Goal: Task Accomplishment & Management: Complete application form

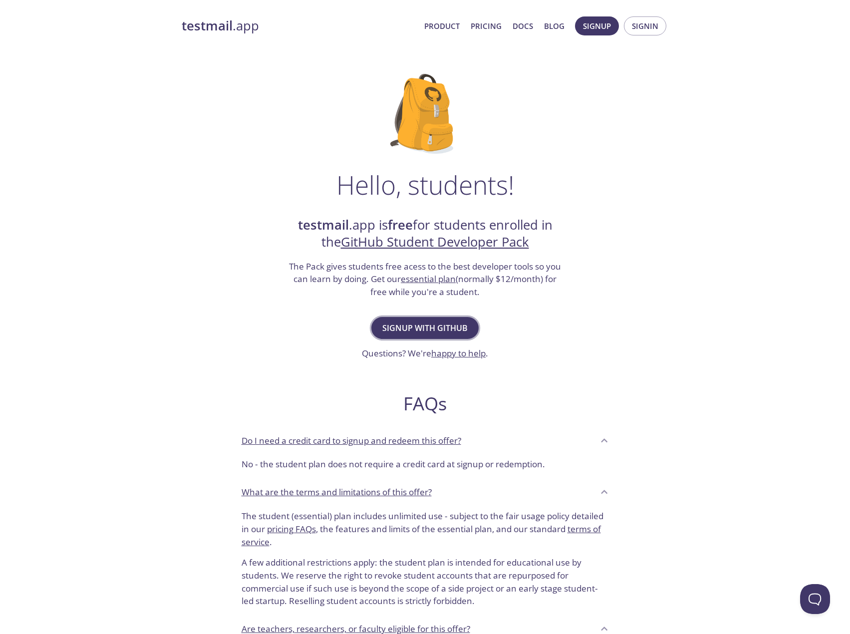
click at [445, 325] on span "Signup with GitHub" at bounding box center [424, 328] width 85 height 14
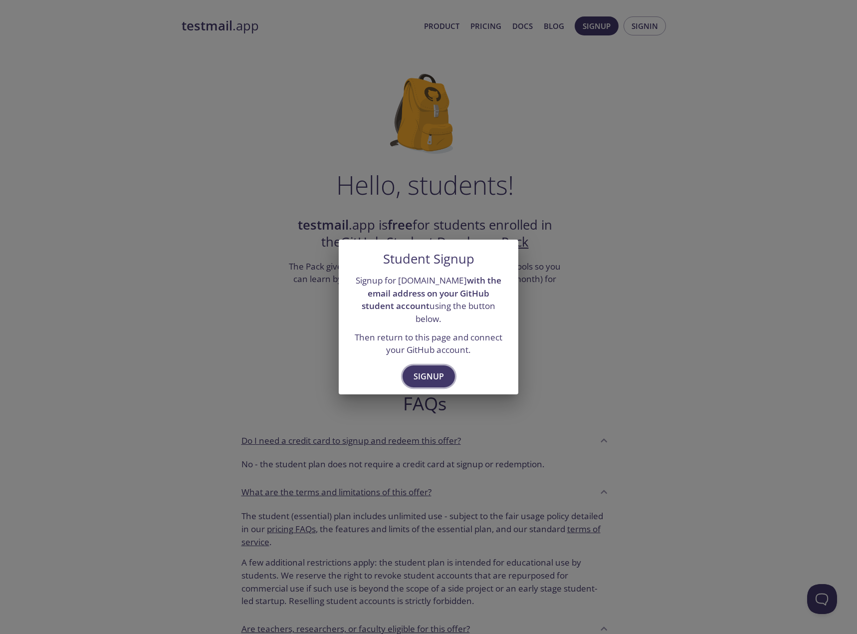
click at [422, 369] on span "Signup" at bounding box center [429, 376] width 30 height 14
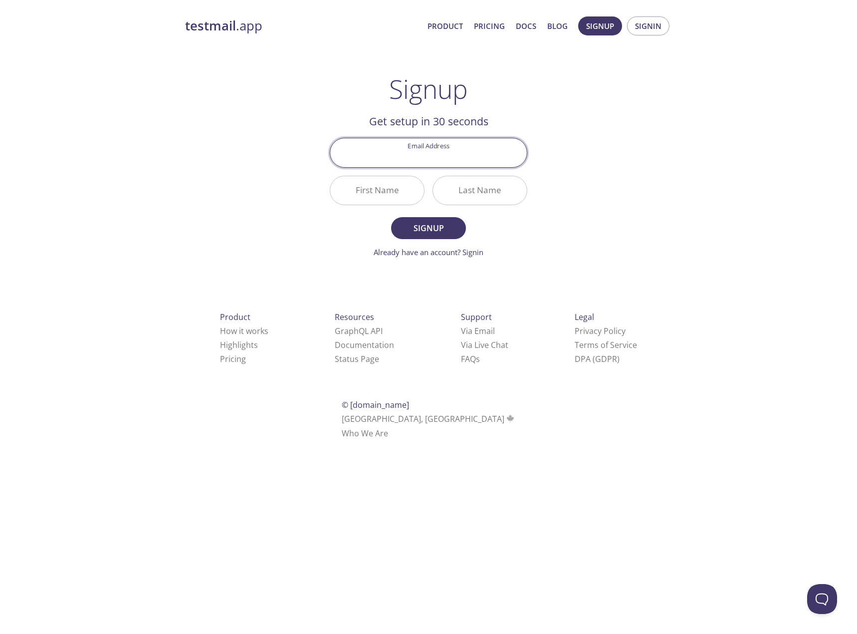
click at [446, 157] on input "Email Address" at bounding box center [428, 152] width 197 height 28
click at [611, 85] on div "testmail .app Product Pricing Docs Blog Signup Signin Signup Get setup in 30 se…" at bounding box center [428, 239] width 511 height 458
click at [408, 151] on input "Email Address" at bounding box center [428, 152] width 197 height 28
type input "[EMAIL_ADDRESS][DOMAIN_NAME]"
click at [380, 198] on input "First Name" at bounding box center [377, 190] width 94 height 28
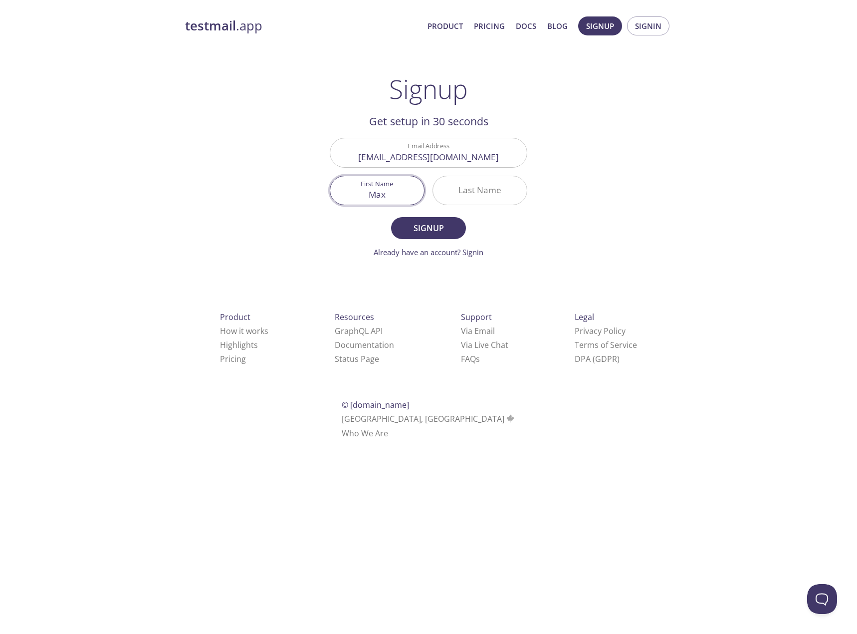
type input "Max"
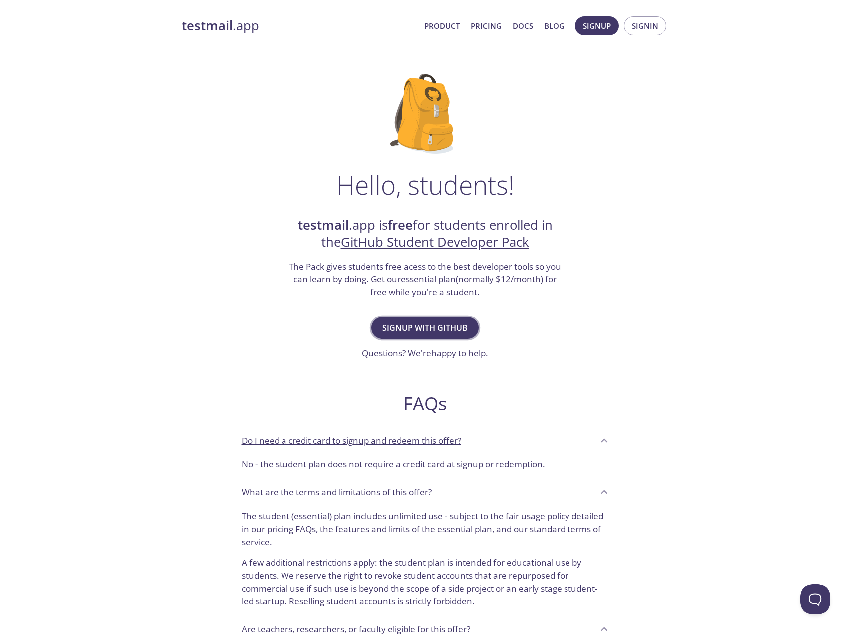
click at [423, 322] on span "Signup with GitHub" at bounding box center [424, 328] width 85 height 14
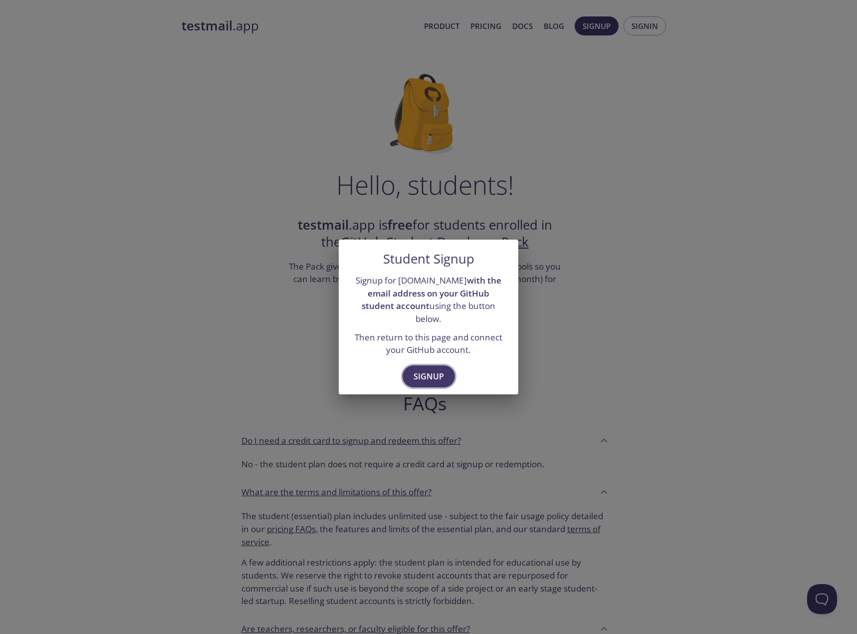
click at [432, 373] on span "Signup" at bounding box center [429, 376] width 30 height 14
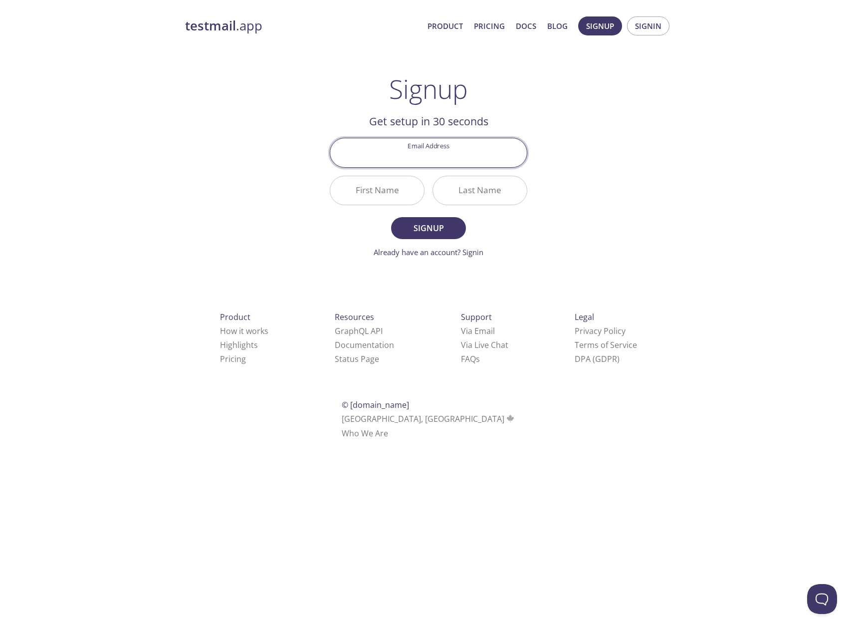
click at [436, 158] on input "Email Address" at bounding box center [428, 152] width 197 height 28
type input "[EMAIL_ADDRESS][DOMAIN_NAME]"
click at [387, 191] on input "First Name" at bounding box center [377, 190] width 94 height 28
type input "Max"
click at [477, 187] on input "Last Name" at bounding box center [480, 190] width 94 height 28
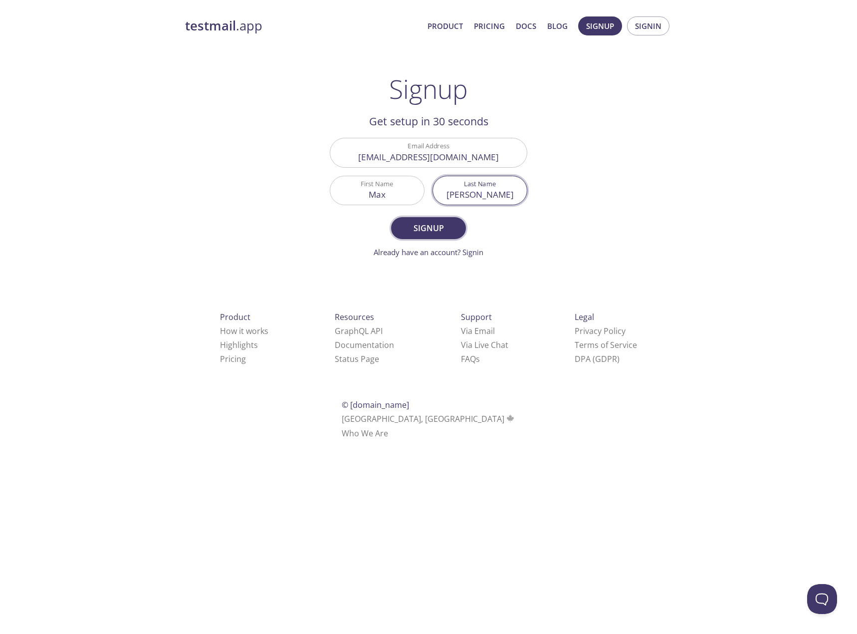
type input "[PERSON_NAME]"
click at [453, 230] on span "Signup" at bounding box center [428, 228] width 53 height 14
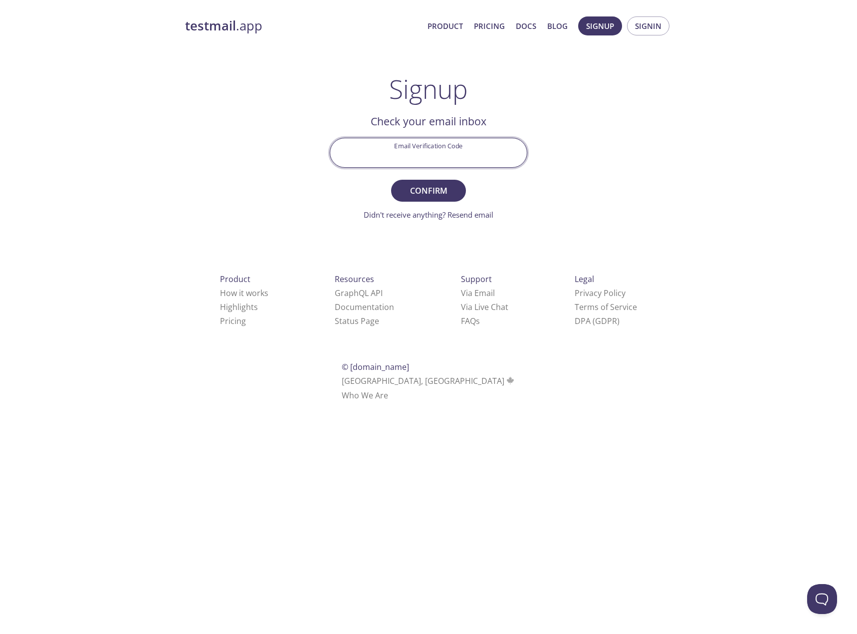
click at [419, 158] on input "Email Verification Code" at bounding box center [428, 152] width 197 height 28
paste input "DUSLCEJ"
type input "DUSLCEJ"
click at [445, 189] on span "Confirm" at bounding box center [428, 191] width 53 height 14
